Goal: Task Accomplishment & Management: Manage account settings

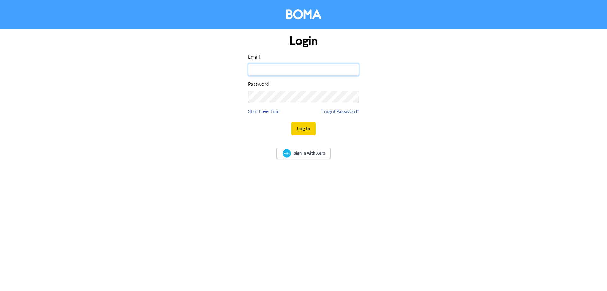
type input "[EMAIL_ADDRESS][DOMAIN_NAME]"
click at [308, 130] on button "Log In" at bounding box center [304, 128] width 24 height 13
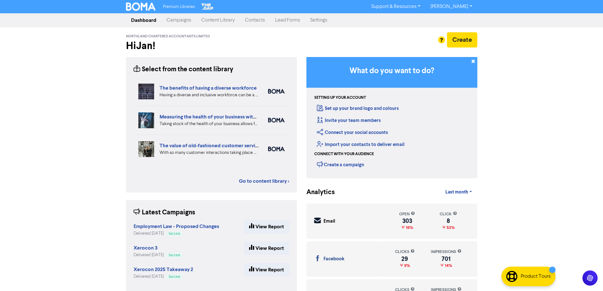
click at [259, 19] on link "Contacts" at bounding box center [255, 20] width 30 height 13
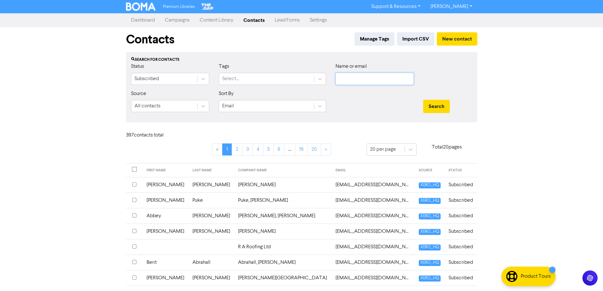
click at [359, 79] on input "text" at bounding box center [374, 79] width 78 height 12
type input "[PERSON_NAME]"
click at [436, 107] on button "Search" at bounding box center [436, 106] width 27 height 13
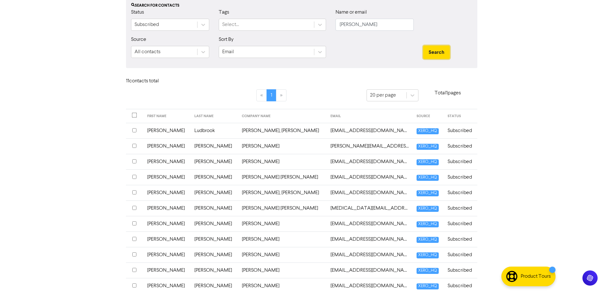
scroll to position [81, 0]
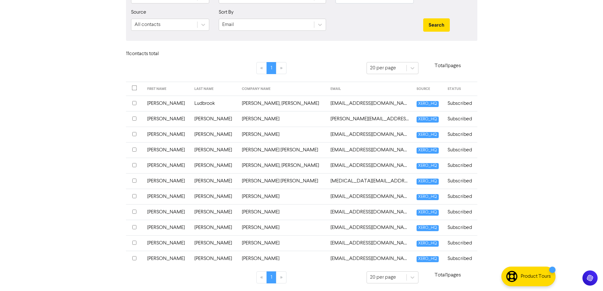
click at [135, 242] on input "checkbox" at bounding box center [134, 242] width 4 height 4
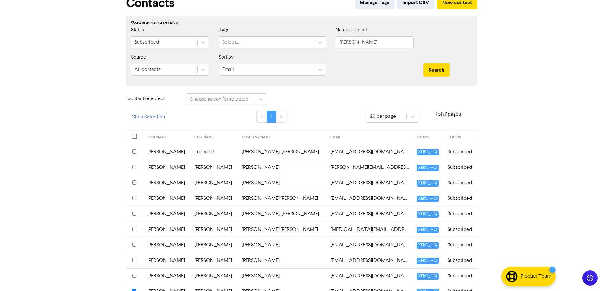
scroll to position [32, 0]
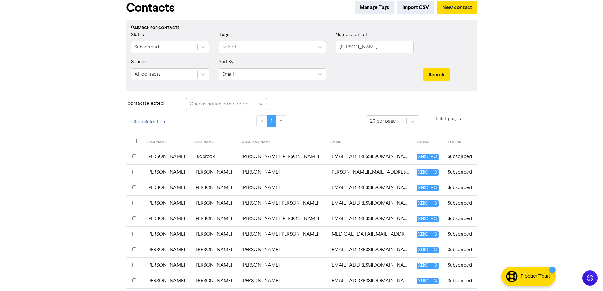
click at [258, 104] on icon at bounding box center [260, 104] width 6 height 6
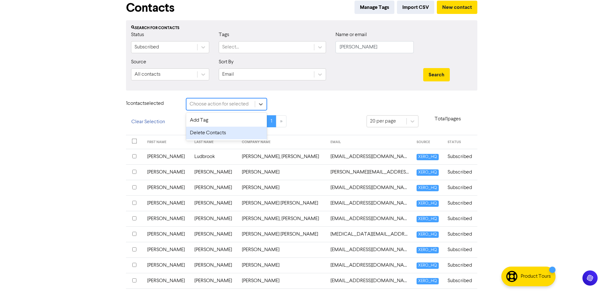
click at [199, 133] on div "Delete Contacts" at bounding box center [226, 133] width 81 height 13
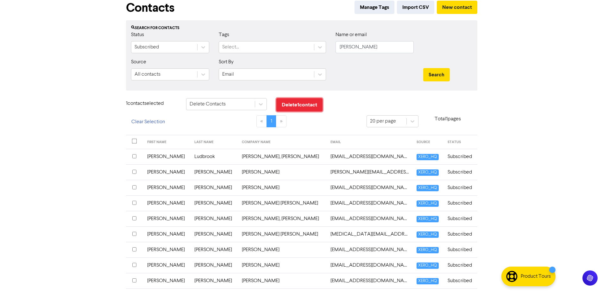
click at [299, 102] on button "Delete 1 contact" at bounding box center [299, 104] width 46 height 13
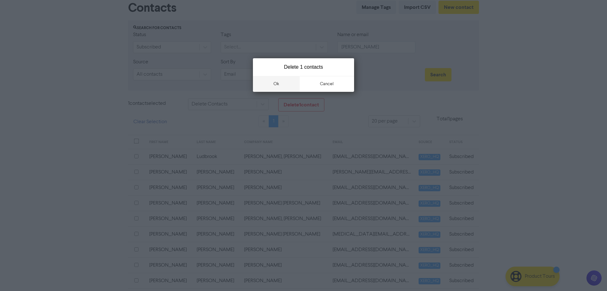
click at [263, 83] on button "ok" at bounding box center [276, 84] width 47 height 16
